Goal: Information Seeking & Learning: Learn about a topic

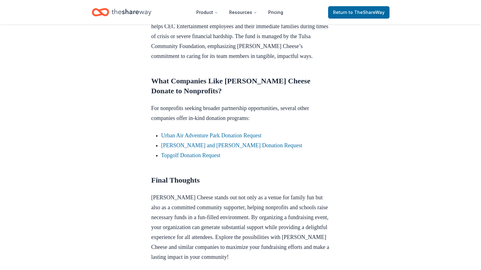
scroll to position [578, 0]
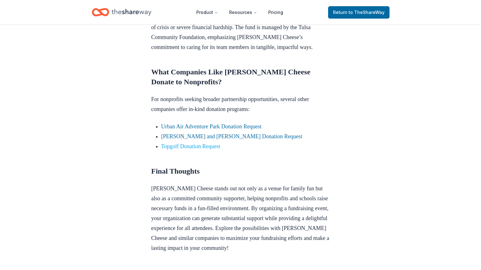
click at [191, 143] on link "Topgolf Donation Request" at bounding box center [190, 146] width 59 height 6
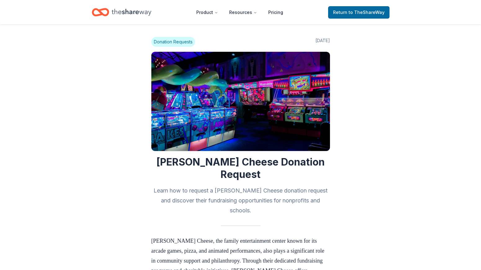
scroll to position [578, 0]
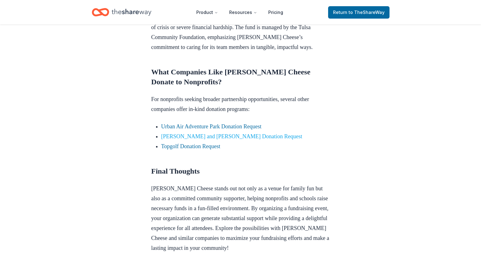
click at [239, 133] on link "Dave and Busters Donation Request" at bounding box center [231, 136] width 141 height 6
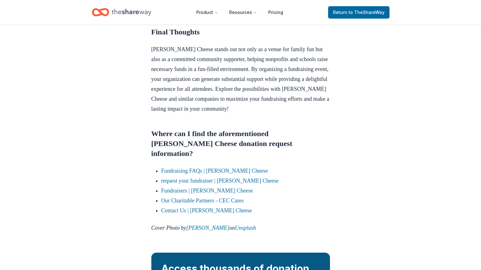
scroll to position [743, 0]
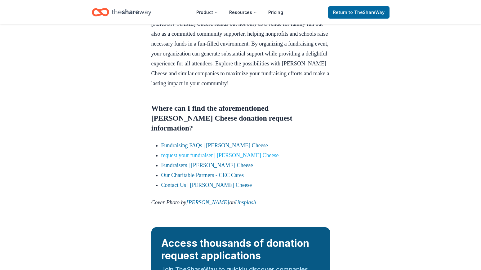
click at [252, 152] on link "request your fundraiser | [PERSON_NAME] Cheese" at bounding box center [219, 155] width 117 height 6
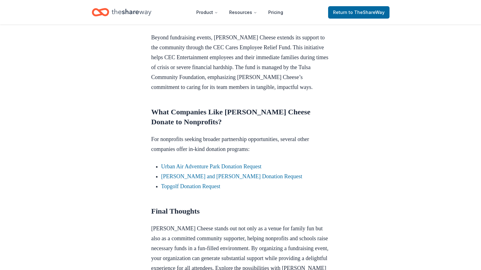
scroll to position [525, 0]
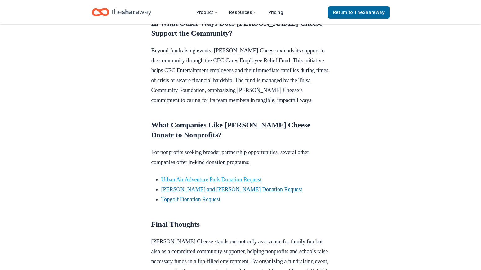
click at [228, 176] on link "Urban Air Adventure Park Donation Request" at bounding box center [211, 179] width 100 height 6
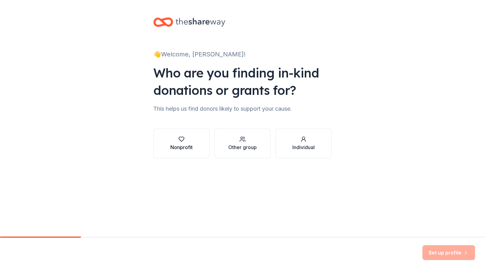
click at [191, 146] on div "Nonprofit" at bounding box center [182, 147] width 22 height 7
